Goal: Information Seeking & Learning: Learn about a topic

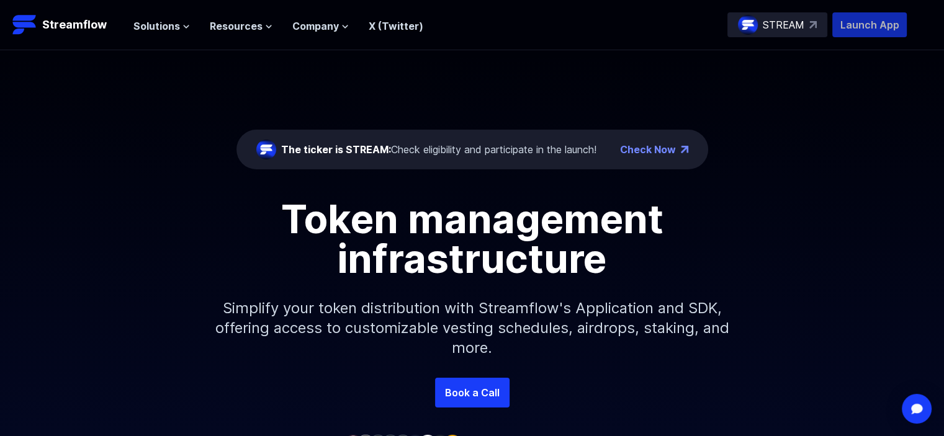
click at [873, 25] on p "Launch App" at bounding box center [869, 24] width 74 height 25
click at [798, 24] on p "STREAM" at bounding box center [784, 24] width 42 height 15
click at [171, 24] on span "Solutions" at bounding box center [156, 26] width 47 height 15
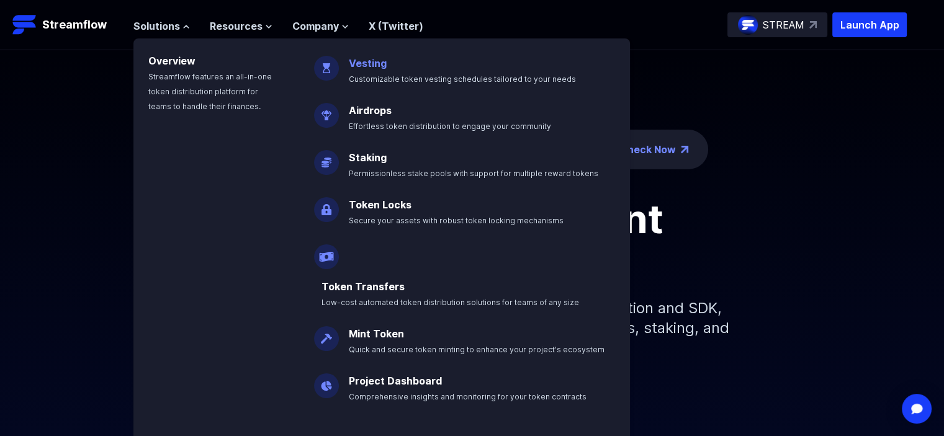
click at [371, 69] on link "Vesting" at bounding box center [368, 63] width 38 height 12
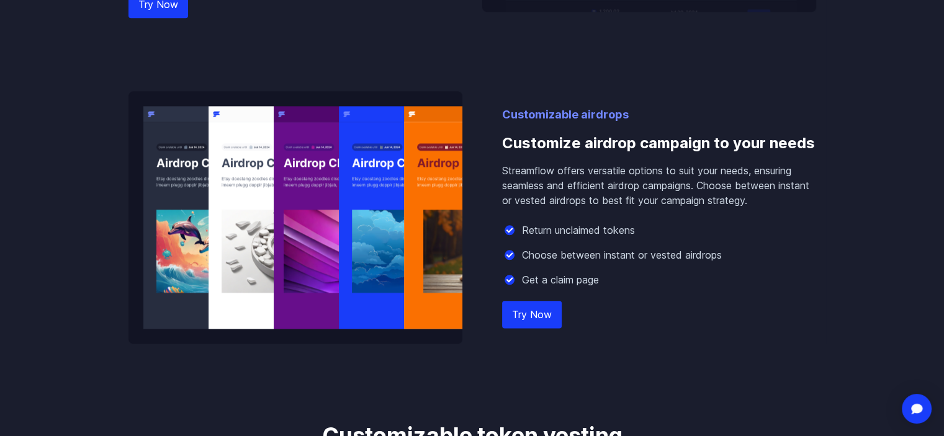
scroll to position [1366, 0]
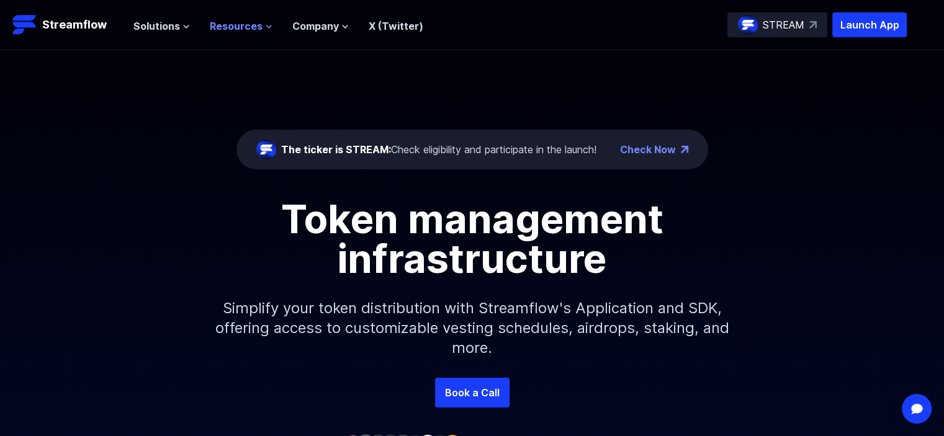
click at [255, 24] on span "Resources" at bounding box center [236, 26] width 53 height 15
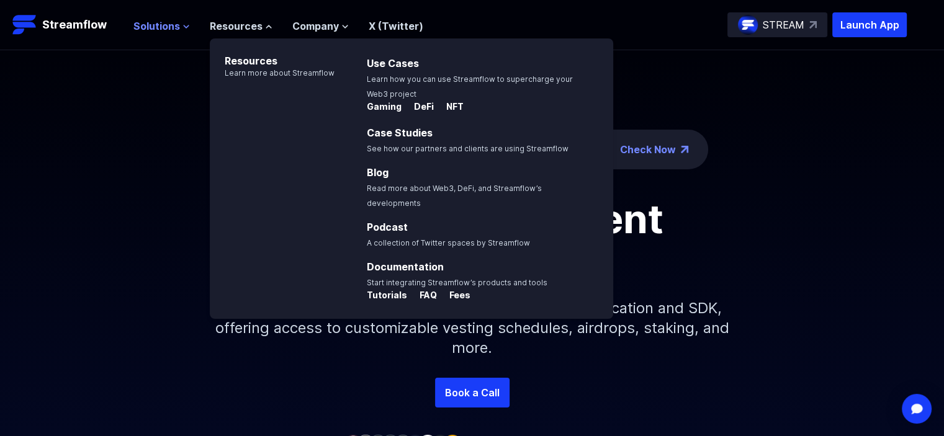
click at [174, 27] on span "Solutions" at bounding box center [156, 26] width 47 height 15
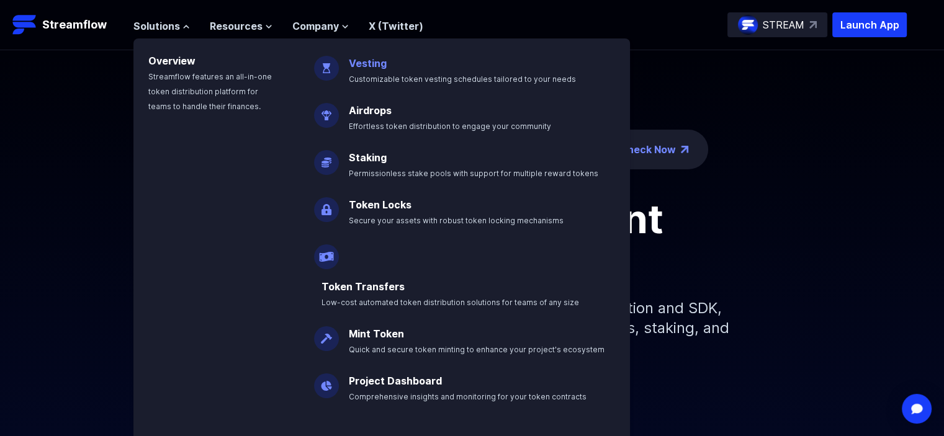
click at [374, 70] on p "Vesting Customizable token vesting schedules tailored to your needs" at bounding box center [470, 66] width 259 height 40
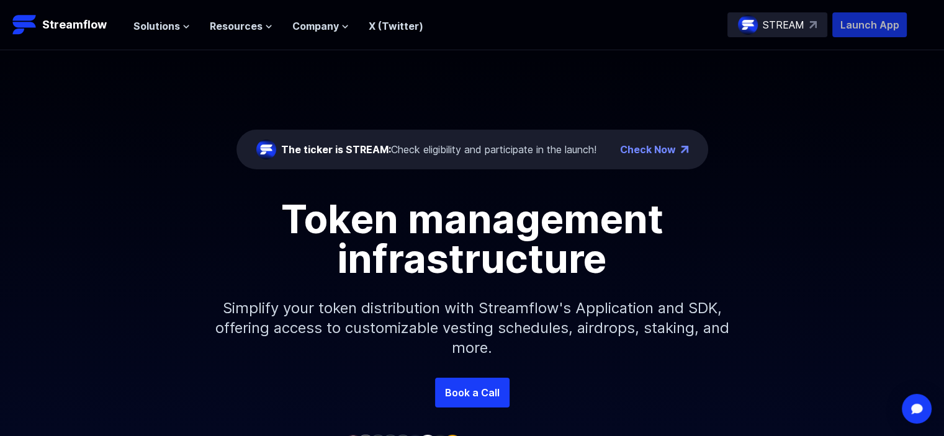
click at [869, 27] on p "Launch App" at bounding box center [869, 24] width 74 height 25
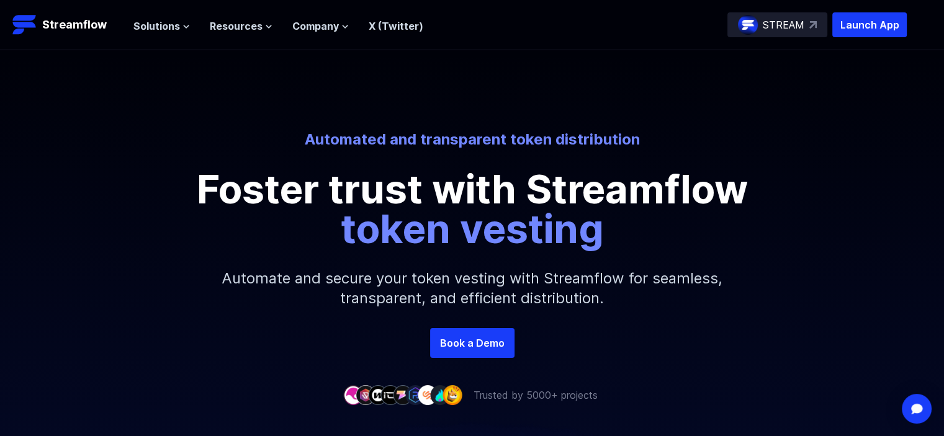
click at [790, 19] on p "STREAM" at bounding box center [784, 24] width 42 height 15
